Goal: Information Seeking & Learning: Learn about a topic

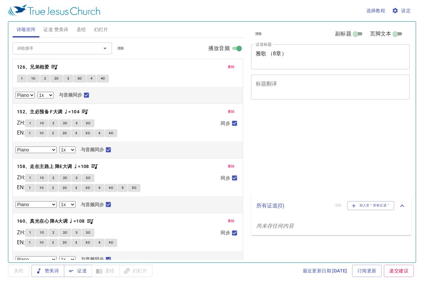
select select "1"
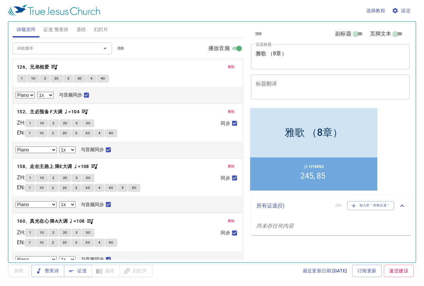
drag, startPoint x: 289, startPoint y: 53, endPoint x: 233, endPoint y: 50, distance: 56.0
click at [234, 50] on div "诗颂崇拜 证道 赞美诗 圣经 幻灯片 诗歌搜寻 诗歌搜寻 清除 播放音频 删除 126、兄弟相爱 1 1C 2 2C 3 3C 4 4C Piano 0.6x…" at bounding box center [212, 139] width 404 height 241
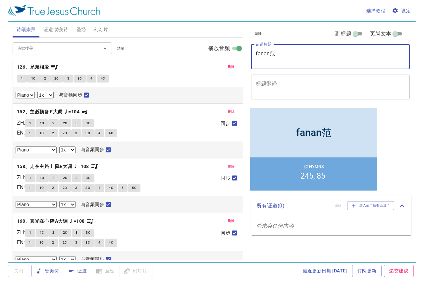
drag, startPoint x: 276, startPoint y: 54, endPoint x: 238, endPoint y: 56, distance: 38.1
click at [238, 56] on div "诗颂崇拜 证道 赞美诗 圣经 幻灯片 诗歌搜寻 诗歌搜寻 清除 播放音频 删除 126、兄弟相爱 1 1C 2 2C 3 3C 4 4C Piano 0.6x…" at bounding box center [212, 139] width 404 height 241
type textarea "保罗的佳范"
click at [228, 64] on span "删除" at bounding box center [231, 67] width 7 height 6
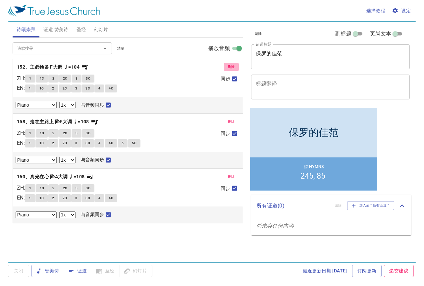
click at [224, 64] on button "删除" at bounding box center [231, 67] width 15 height 8
click at [224, 118] on button "删除" at bounding box center [231, 122] width 15 height 8
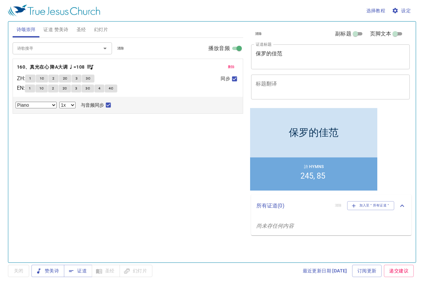
click at [232, 66] on span "删除" at bounding box center [231, 67] width 7 height 6
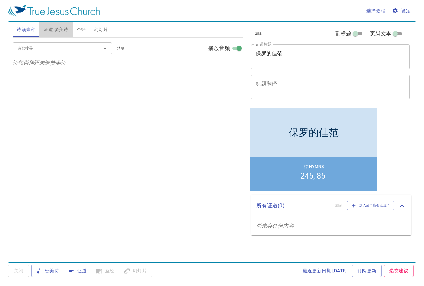
click at [59, 31] on span "证道 赞美诗" at bounding box center [55, 29] width 25 height 8
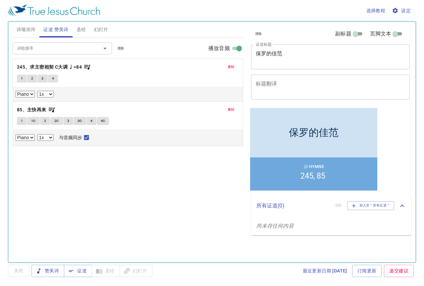
click at [233, 67] on span "删除" at bounding box center [231, 67] width 7 height 6
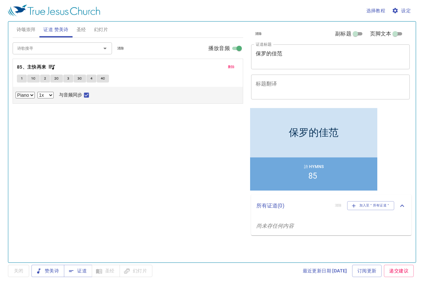
click at [233, 67] on span "删除" at bounding box center [231, 67] width 7 height 6
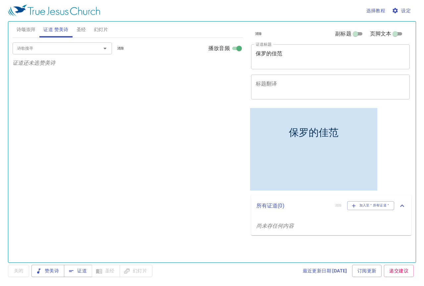
click at [84, 47] on input "诗歌搜寻" at bounding box center [53, 48] width 76 height 8
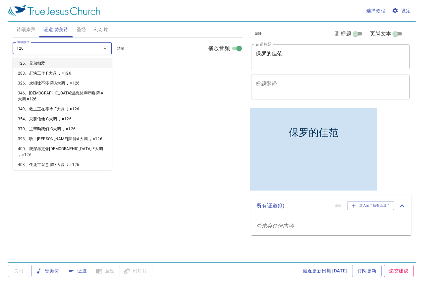
type input "126、兄弟相爱"
select select "1"
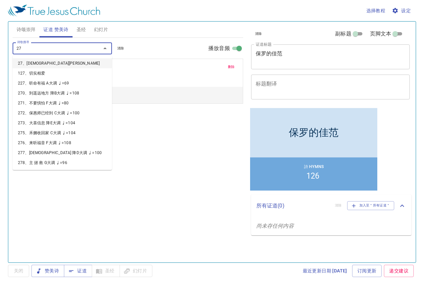
type input "273"
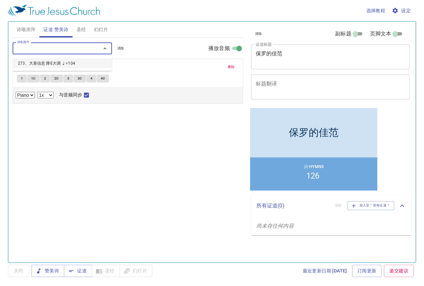
select select "1"
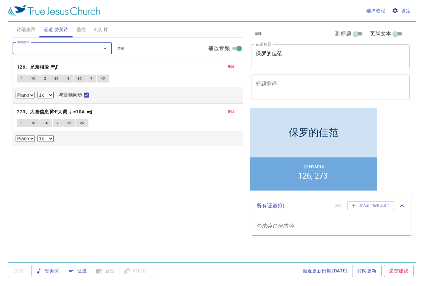
click at [28, 30] on span "诗颂崇拜" at bounding box center [26, 29] width 19 height 8
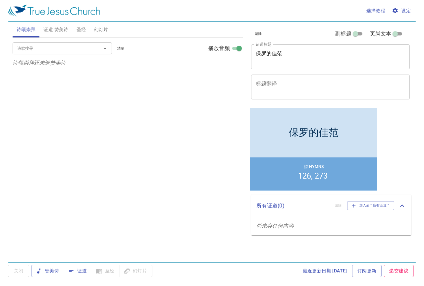
click at [70, 50] on input "诗歌搜寻" at bounding box center [53, 48] width 76 height 8
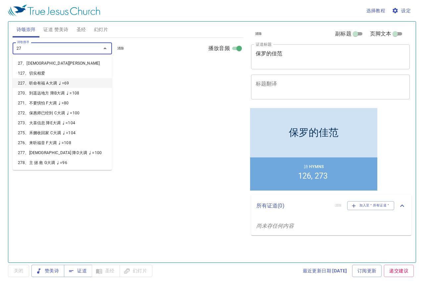
type input "270"
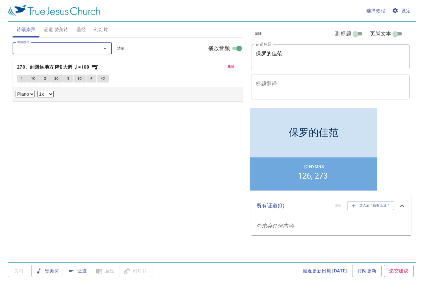
click at [23, 76] on span "1" at bounding box center [22, 78] width 2 height 6
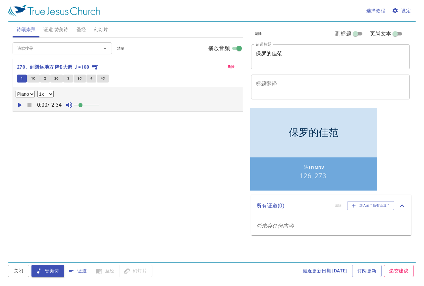
click at [51, 94] on select "0.6x 0.7x 0.8x 0.9x 1x 1.1x 1.2x 1.3x 1.4x 1.5x 1.7x 2x" at bounding box center [45, 94] width 16 height 7
select select "0.8"
click at [37, 91] on select "0.6x 0.7x 0.8x 0.9x 1x 1.1x 1.2x 1.3x 1.4x 1.5x 1.7x 2x" at bounding box center [45, 94] width 16 height 7
click at [82, 106] on span at bounding box center [80, 105] width 4 height 4
click at [19, 105] on icon "button" at bounding box center [20, 105] width 4 height 5
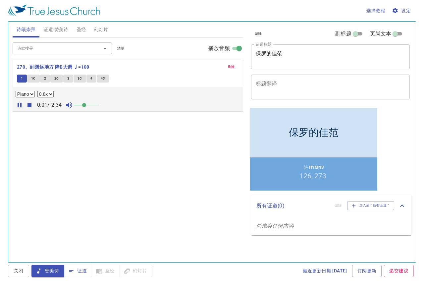
click at [84, 105] on span at bounding box center [84, 105] width 4 height 4
click at [86, 105] on span at bounding box center [84, 105] width 4 height 4
click at [46, 50] on input "诗歌搜寻" at bounding box center [53, 48] width 76 height 8
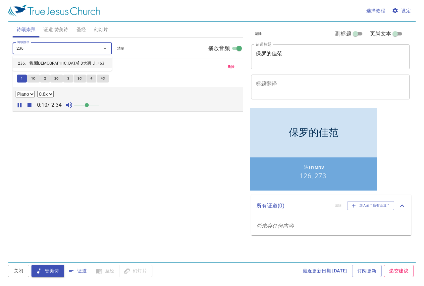
type input "236、我属[DEMOGRAPHIC_DATA] D大调 ♩.=63"
select select "1"
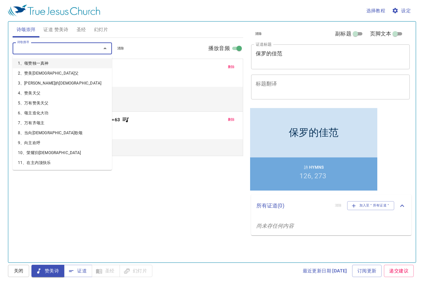
click at [40, 51] on input "诗歌搜寻" at bounding box center [53, 48] width 76 height 8
click at [141, 71] on div "删除 270、到遥远地方 降B大调 ♩=108 1 1C 2 2C 3 3C 4 4C Piano 0.6x 0.7x 0.8x 0.9x 1x 1.1x 1…" at bounding box center [128, 85] width 230 height 52
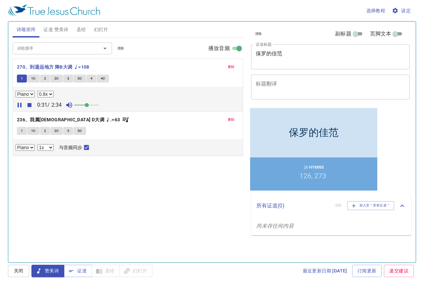
click at [34, 82] on button "1C" at bounding box center [33, 78] width 13 height 8
click at [46, 78] on button "2" at bounding box center [45, 78] width 10 height 8
click at [39, 47] on input "诗歌搜寻" at bounding box center [53, 48] width 76 height 8
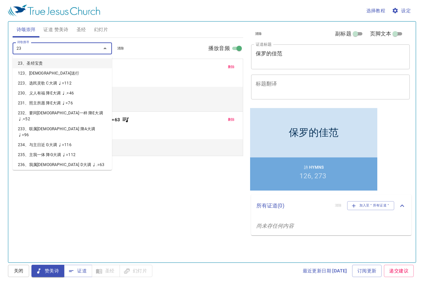
type input "237"
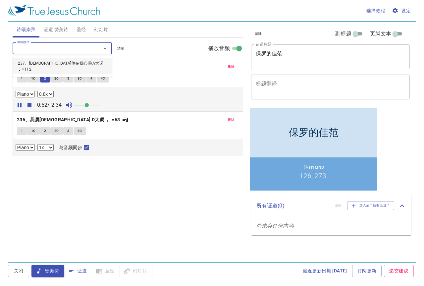
select select "1"
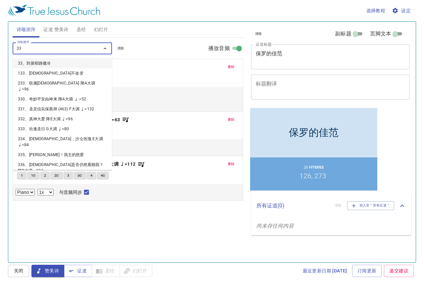
type input "332"
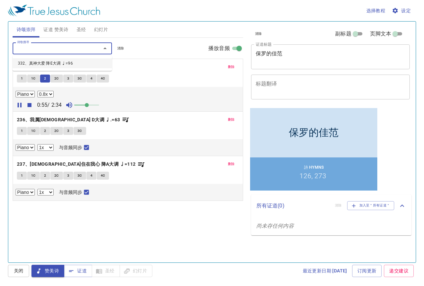
select select "1"
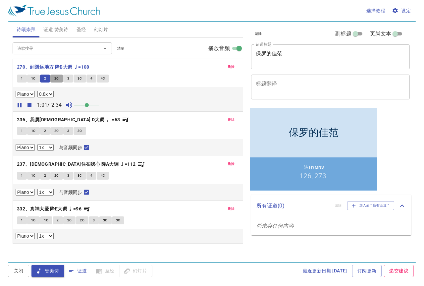
click at [57, 80] on span "2C" at bounding box center [56, 78] width 5 height 6
click at [69, 78] on span "3" at bounding box center [68, 78] width 2 height 6
click at [78, 77] on span "3C" at bounding box center [79, 78] width 5 height 6
click at [91, 80] on span "4" at bounding box center [91, 78] width 2 height 6
click at [100, 79] on button "4C" at bounding box center [103, 78] width 13 height 8
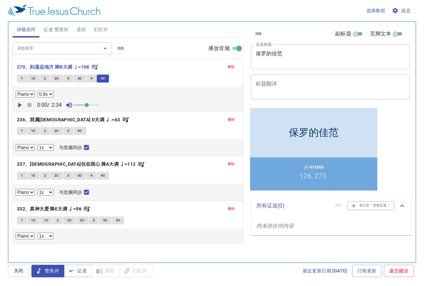
click at [21, 129] on span "1" at bounding box center [22, 131] width 2 height 6
checkbox input "false"
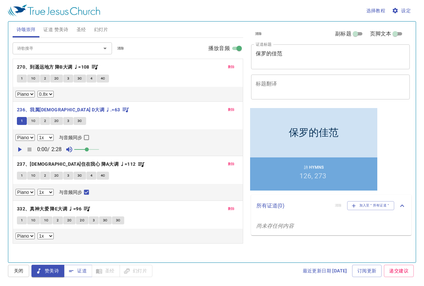
click at [20, 269] on span "关闭" at bounding box center [18, 270] width 11 height 8
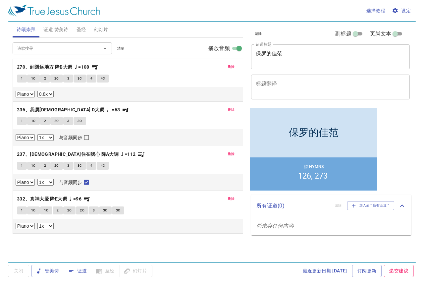
click at [23, 119] on button "1" at bounding box center [22, 121] width 10 height 8
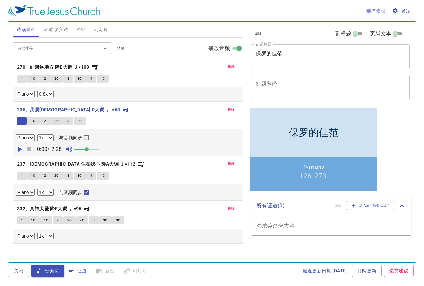
click at [21, 148] on icon "button" at bounding box center [20, 149] width 8 height 8
click at [49, 139] on select "0.6x 0.7x 0.8x 0.9x 1x 1.1x 1.2x 1.3x 1.4x 1.5x 1.7x 2x" at bounding box center [45, 137] width 16 height 7
select select "0.8"
click at [37, 134] on select "0.6x 0.7x 0.8x 0.9x 1x 1.1x 1.2x 1.3x 1.4x 1.5x 1.7x 2x" at bounding box center [45, 137] width 16 height 7
